Goal: Information Seeking & Learning: Learn about a topic

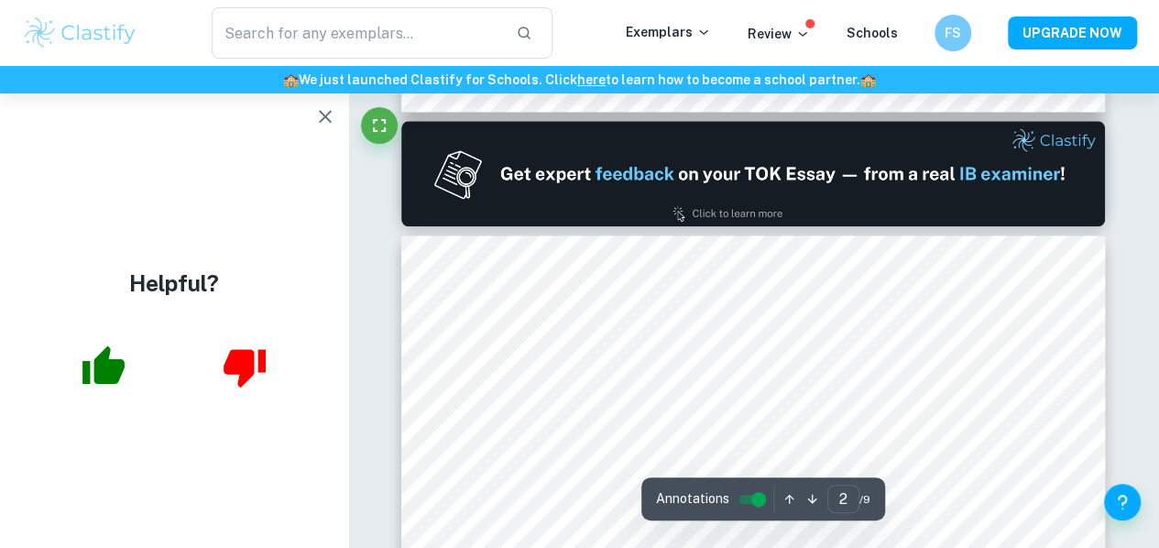
scroll to position [1008, 0]
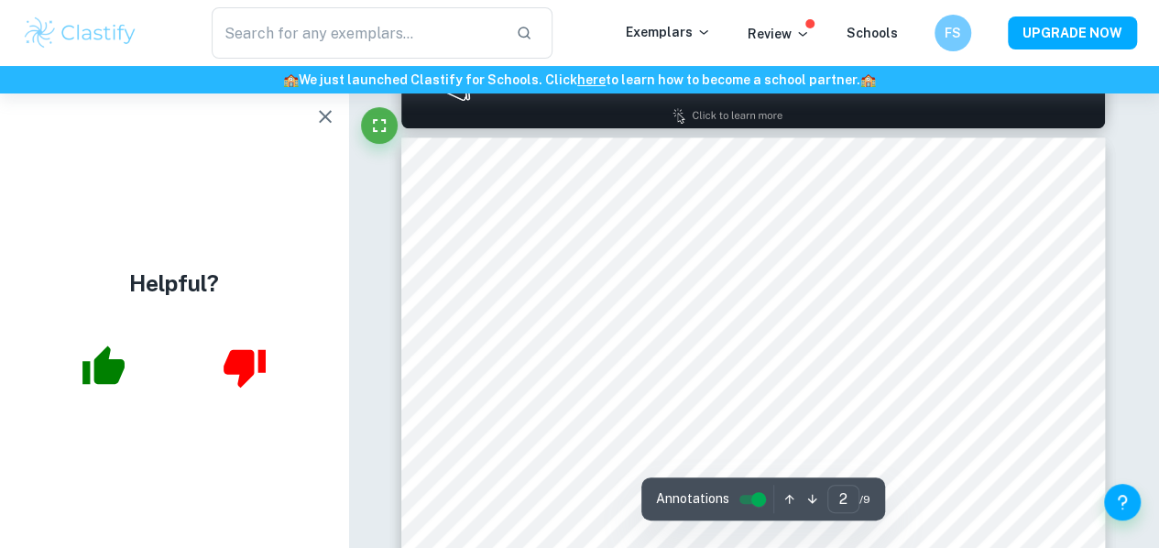
click at [319, 122] on icon "button" at bounding box center [325, 116] width 22 height 22
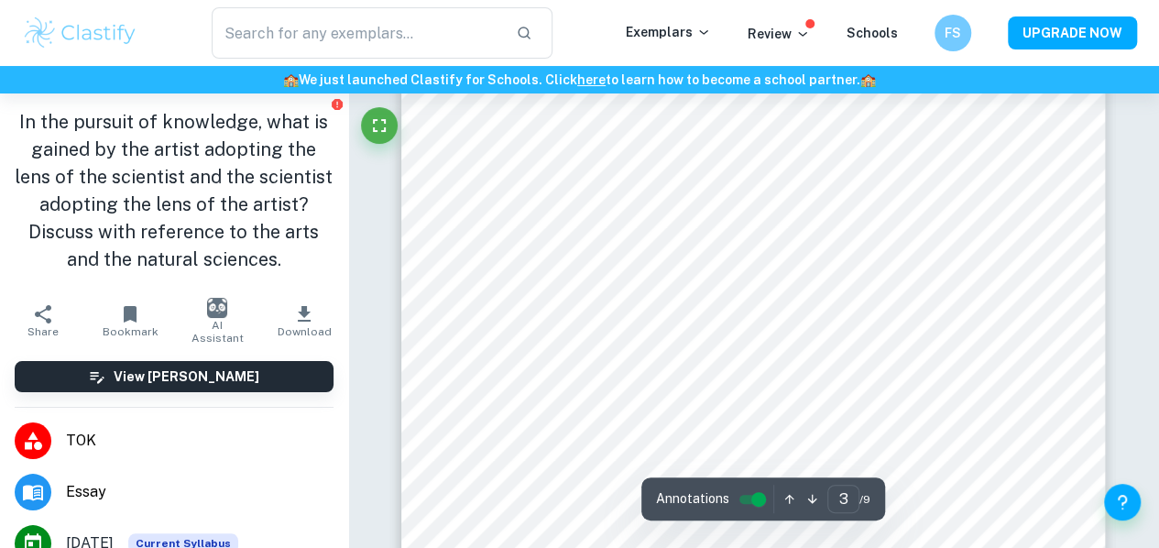
scroll to position [2199, 0]
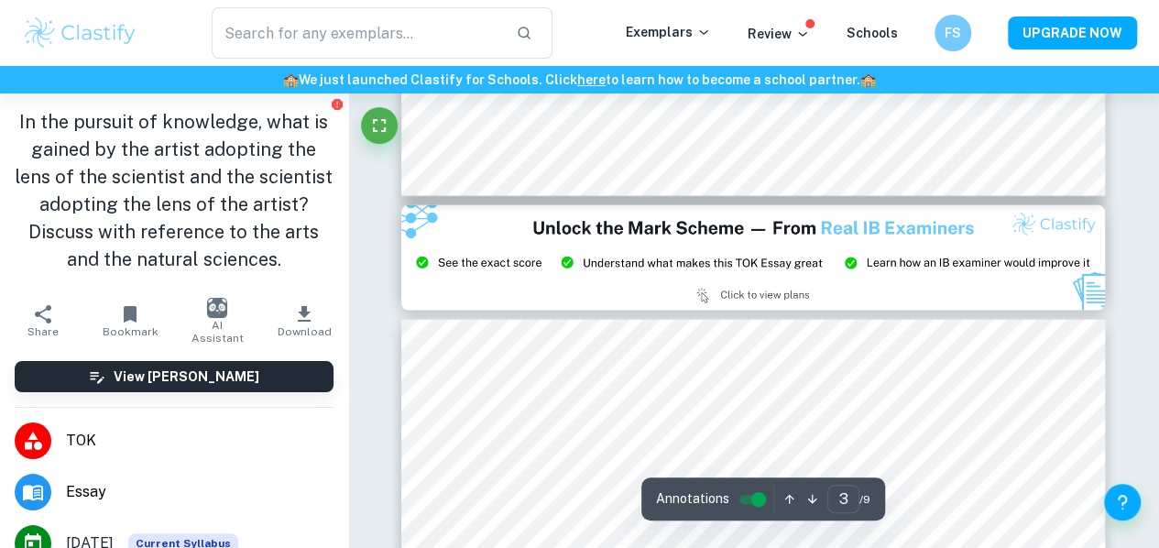
type input "2"
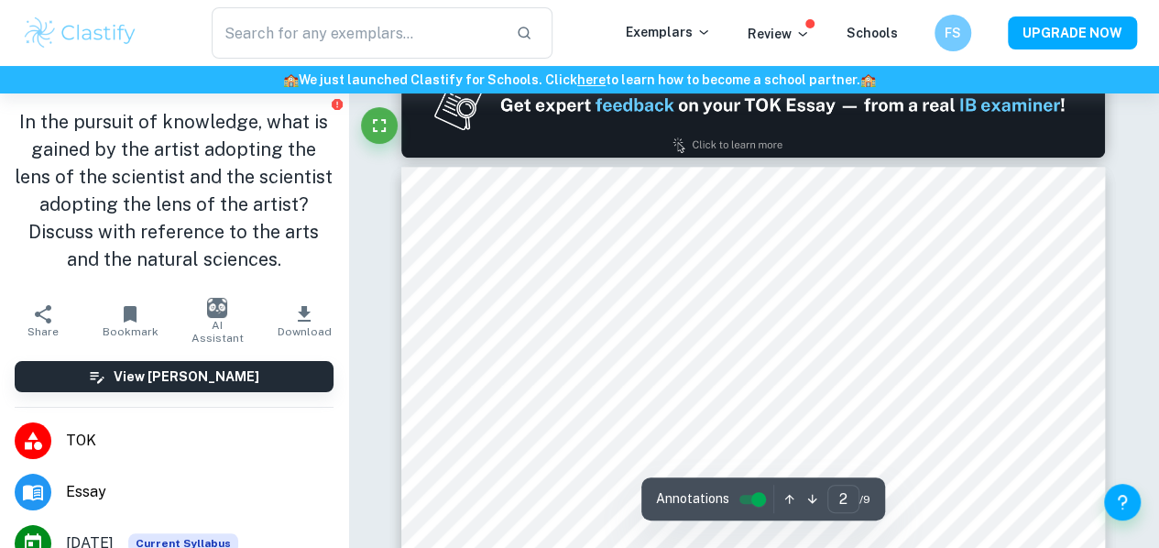
scroll to position [1008, 0]
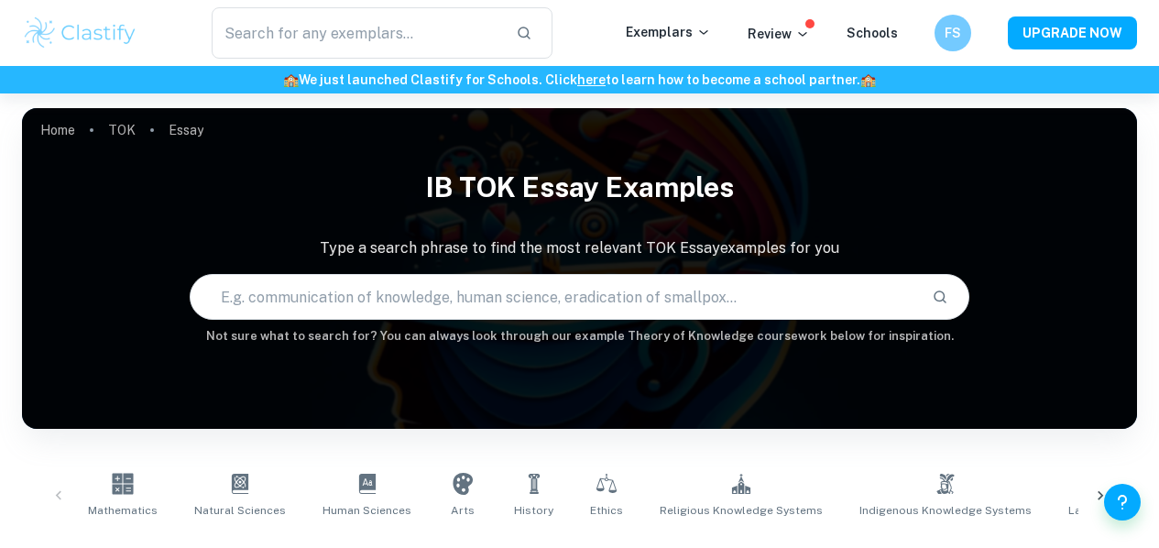
scroll to position [458, 0]
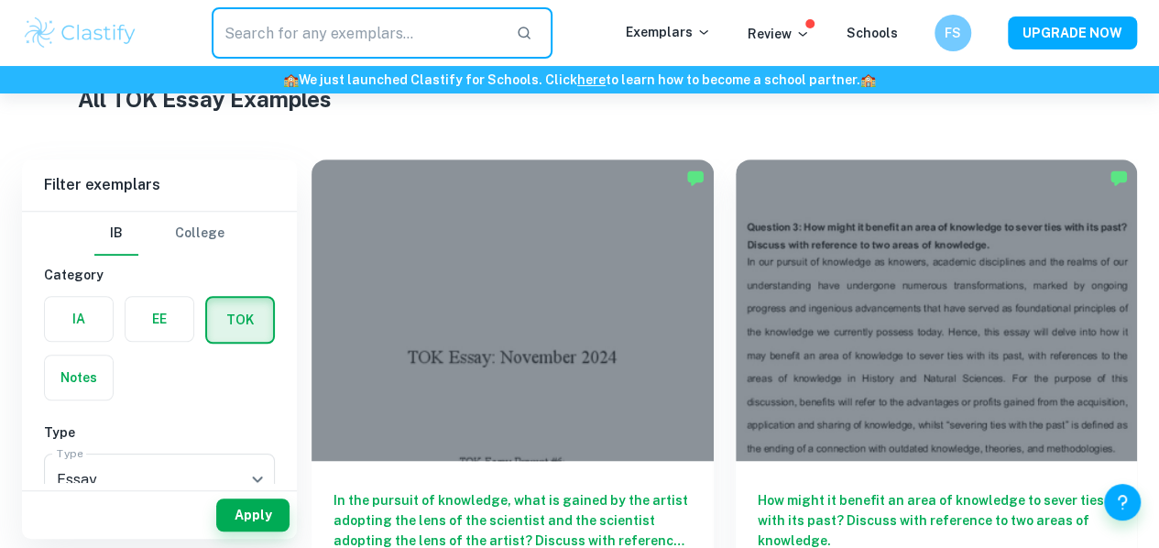
click at [412, 41] on input "text" at bounding box center [357, 32] width 290 height 51
type input "are visual representations"
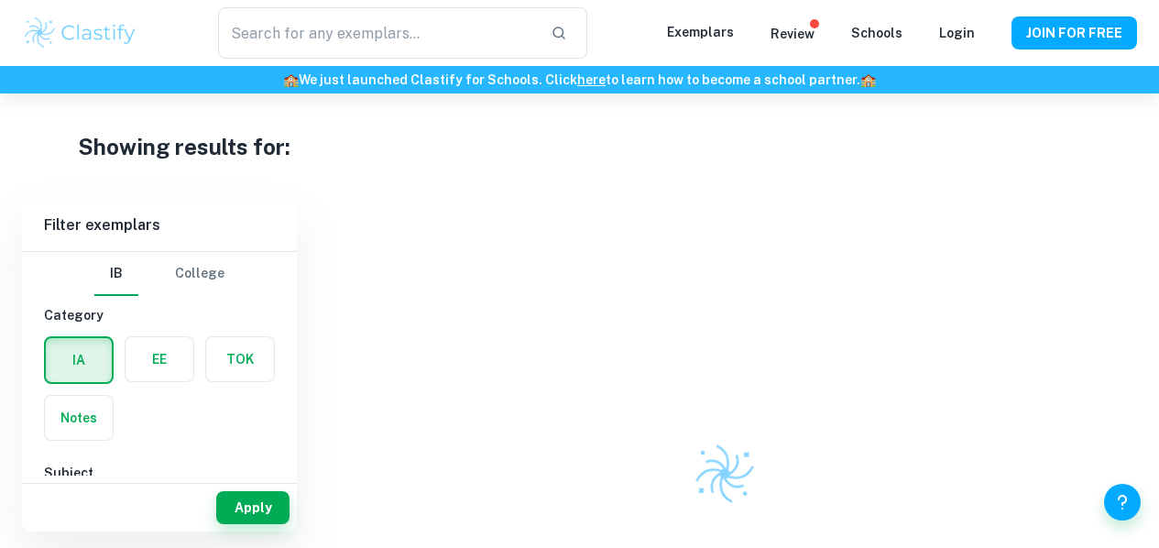
type input "are visual representations"
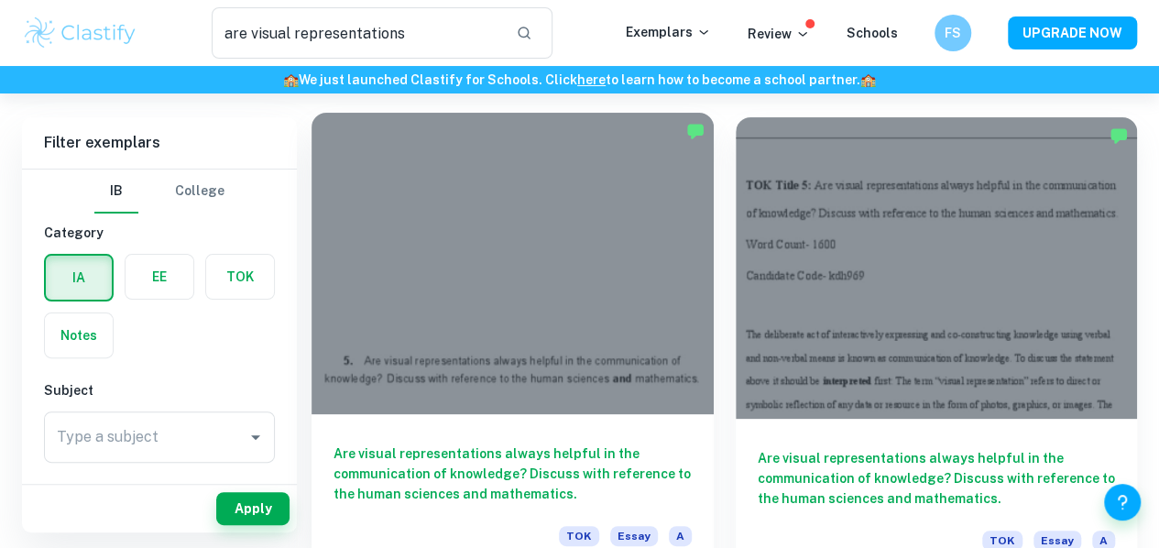
scroll to position [92, 0]
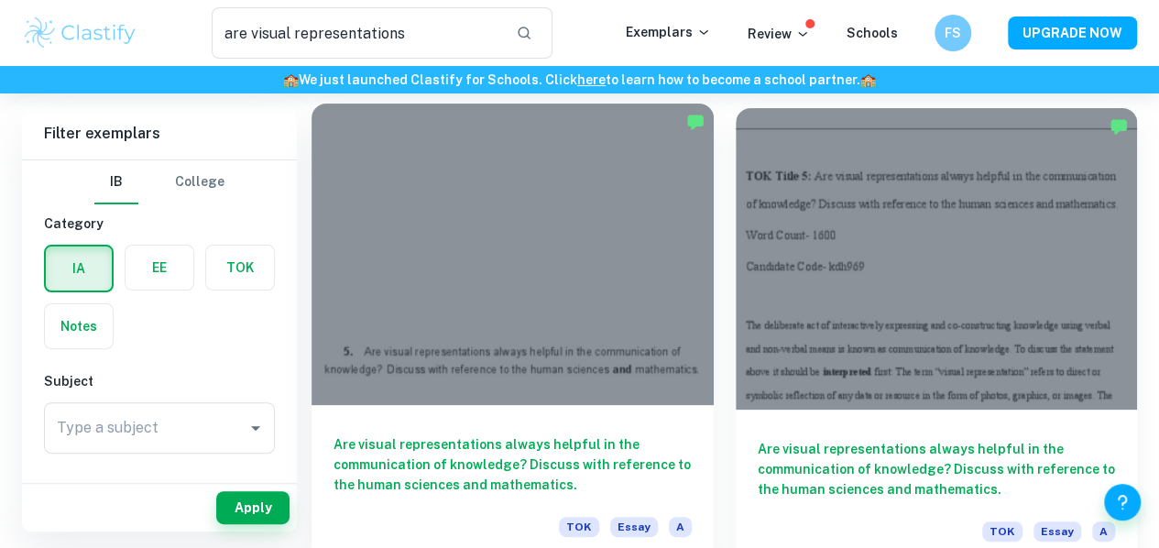
click at [526, 296] on div at bounding box center [513, 254] width 402 height 301
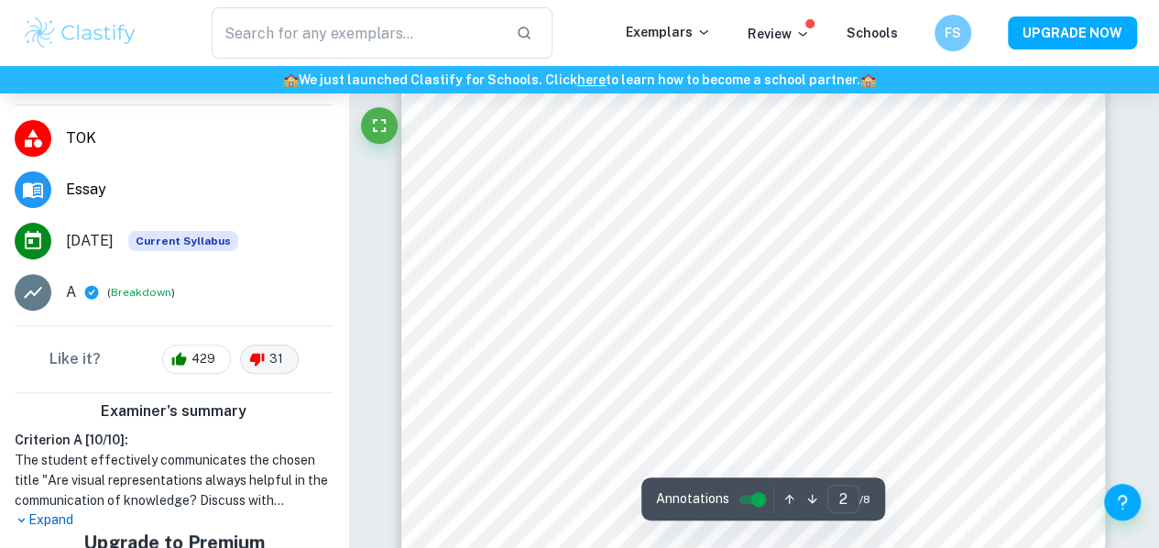
scroll to position [1375, 0]
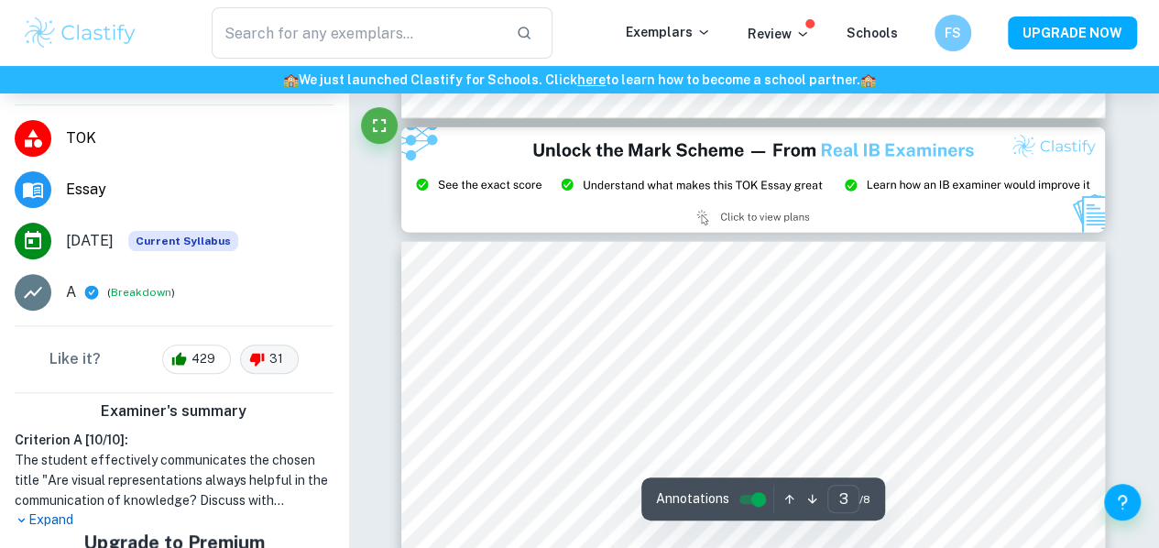
type input "2"
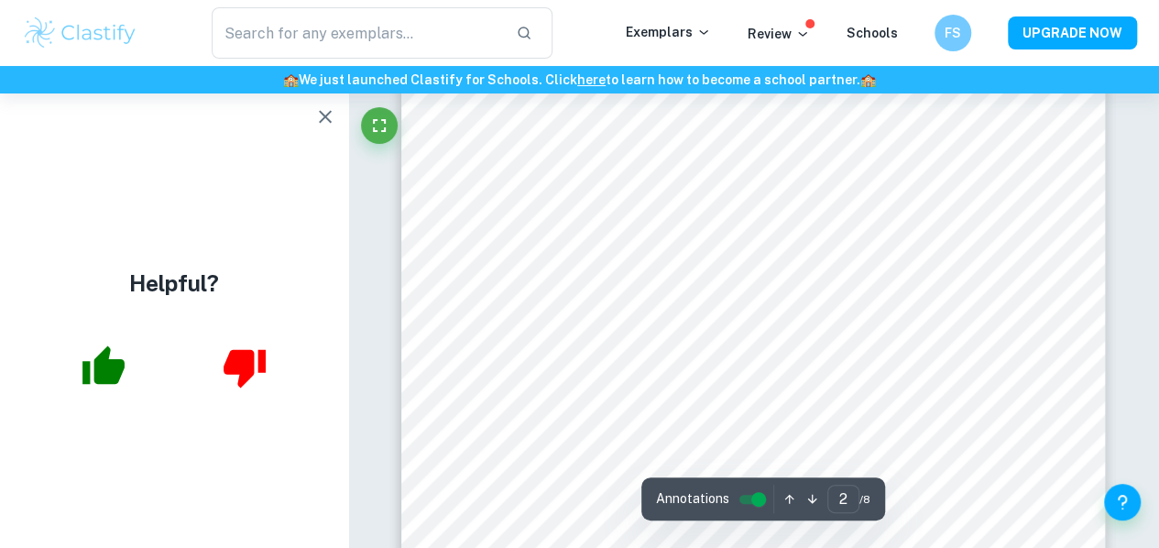
scroll to position [1191, 0]
click at [322, 116] on icon "button" at bounding box center [325, 116] width 22 height 22
